Goal: Check status

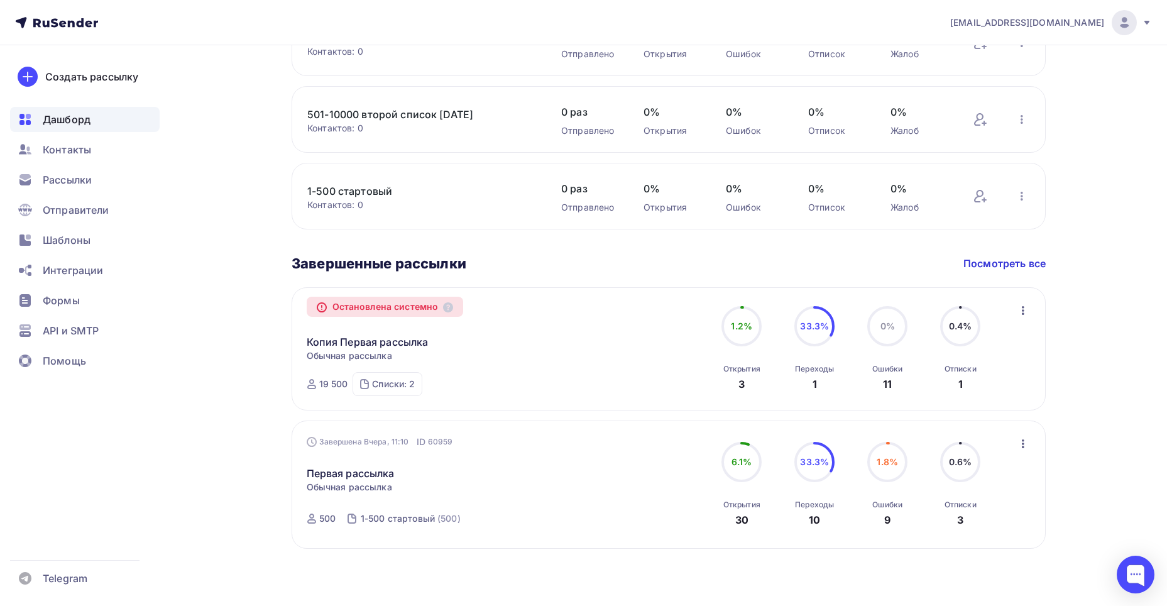
scroll to position [526, 0]
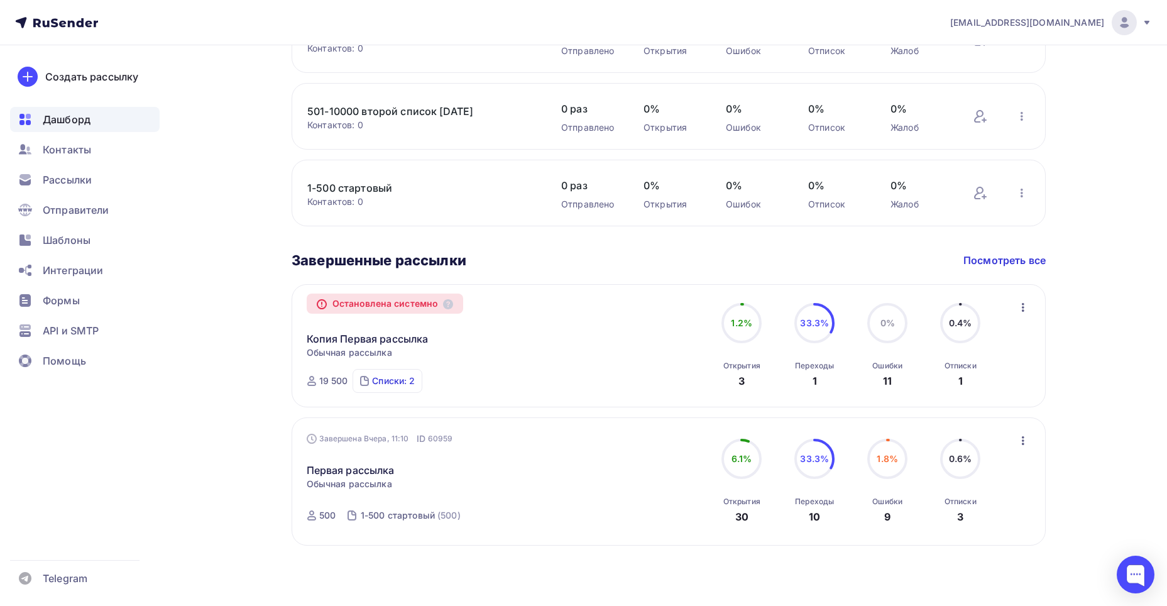
click at [412, 382] on div "Списки: 2" at bounding box center [393, 381] width 43 height 13
click at [501, 294] on div "Остановлена системно Копия Первая рассылка Копировать в новую Обычная рассылка …" at bounding box center [669, 345] width 754 height 123
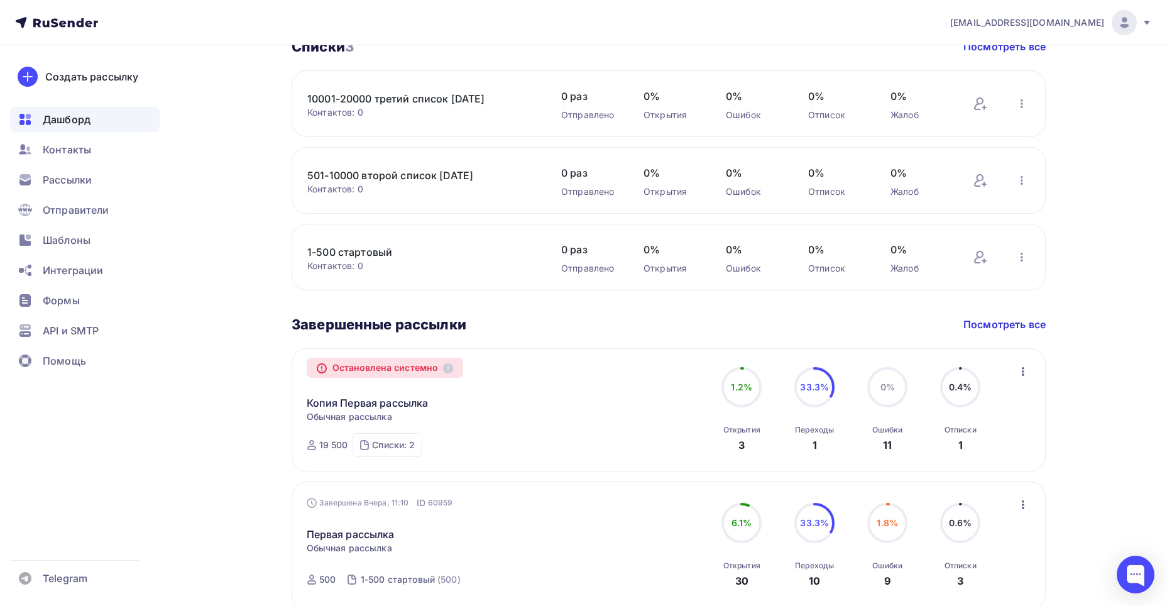
scroll to position [400, 0]
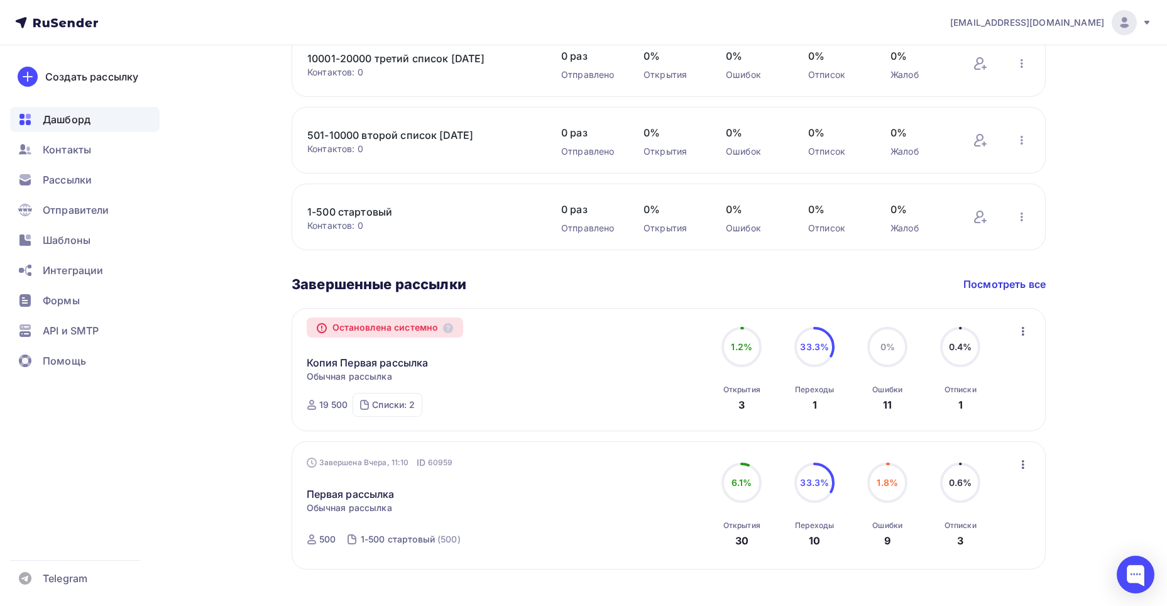
scroll to position [503, 0]
click at [402, 407] on div "Списки: 2" at bounding box center [393, 404] width 43 height 13
